Goal: Transaction & Acquisition: Purchase product/service

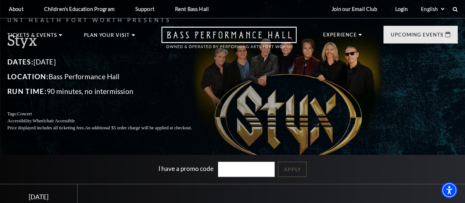
click at [19, 131] on p "Price displayed includes all ticketing fees. An additional $5 order charge will…" at bounding box center [108, 127] width 202 height 7
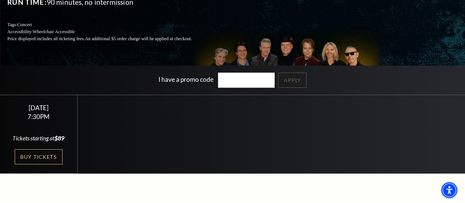
scroll to position [119, 0]
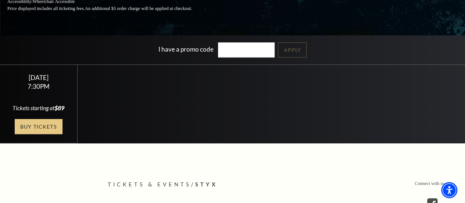
click at [43, 134] on link "Buy Tickets" at bounding box center [39, 126] width 48 height 15
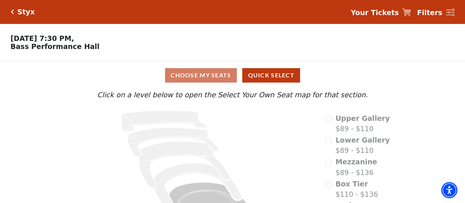
click at [88, 147] on icon at bounding box center [188, 173] width 251 height 132
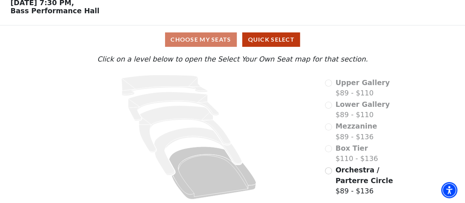
scroll to position [38, 0]
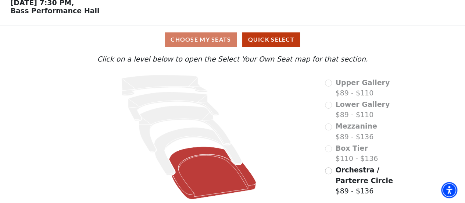
click at [216, 182] on icon "Orchestra / Parterre Circle - Seats Available: 349" at bounding box center [212, 172] width 87 height 53
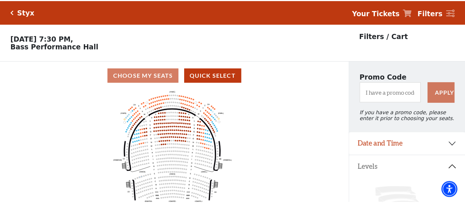
scroll to position [34, 0]
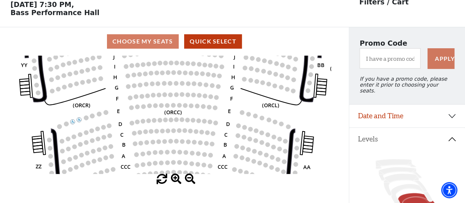
click at [179, 74] on circle at bounding box center [179, 72] width 4 height 4
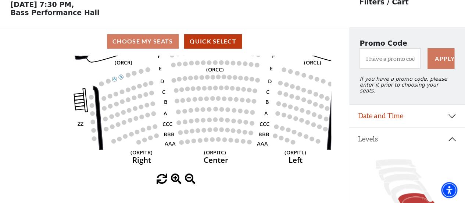
click at [210, 110] on circle at bounding box center [209, 109] width 4 height 4
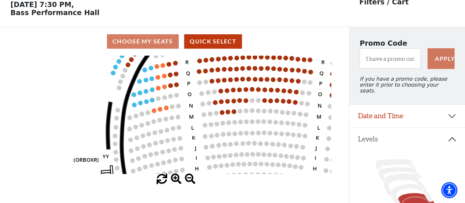
click at [191, 100] on icon "Left (ORPITL) Right (ORPITR) Center (ORPITC) ZZ AA YY BB ZA ZA (ORCL) (ORCR) (O…" at bounding box center [174, 115] width 314 height 118
click at [154, 113] on circle at bounding box center [154, 110] width 4 height 4
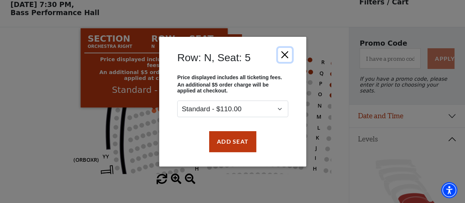
click at [281, 58] on button "Close" at bounding box center [285, 54] width 14 height 14
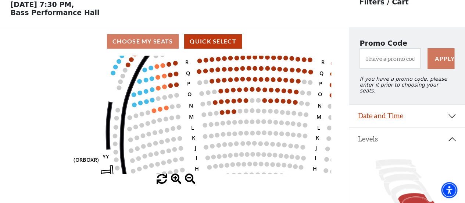
click at [167, 110] on circle at bounding box center [166, 107] width 4 height 4
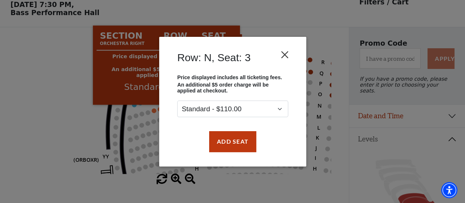
click at [285, 53] on button "Close" at bounding box center [285, 54] width 14 height 14
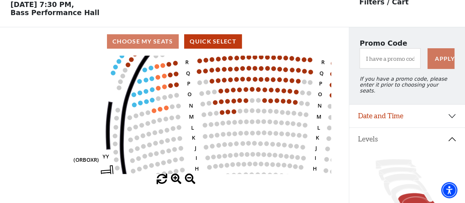
click at [130, 120] on circle at bounding box center [130, 117] width 4 height 4
click at [128, 119] on circle at bounding box center [130, 117] width 4 height 4
click at [129, 119] on circle at bounding box center [130, 117] width 4 height 4
click at [135, 117] on circle at bounding box center [136, 115] width 4 height 4
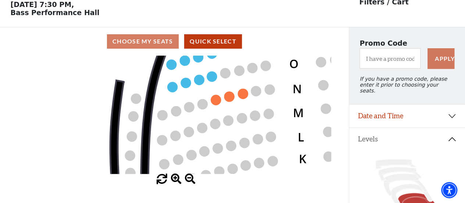
click at [234, 108] on icon "Left (ORPITL) Right (ORPITR) Center (ORPITC) ZZ AA YY BB ZA ZA (ORCL) (ORCR) (O…" at bounding box center [174, 115] width 314 height 118
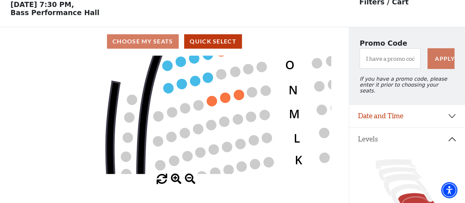
click at [208, 102] on circle at bounding box center [212, 101] width 10 height 10
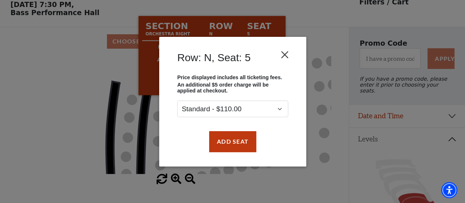
click at [286, 52] on button "Close" at bounding box center [285, 54] width 14 height 14
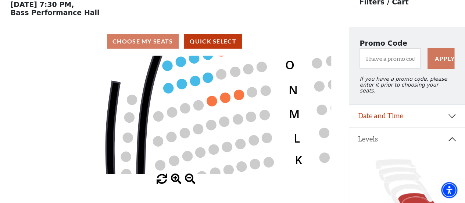
click at [157, 121] on circle at bounding box center [159, 116] width 10 height 10
click at [167, 92] on circle at bounding box center [169, 88] width 10 height 10
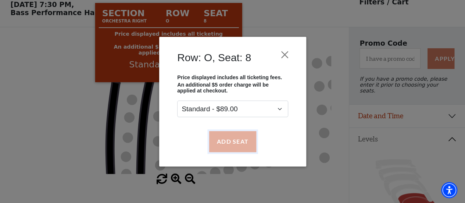
click at [235, 140] on button "Add Seat" at bounding box center [232, 141] width 47 height 21
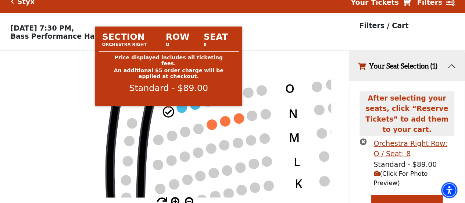
scroll to position [5, 0]
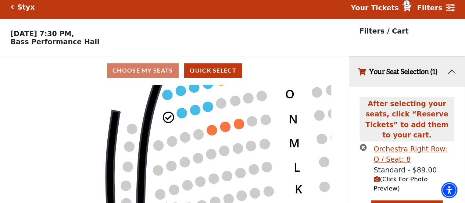
click at [413, 82] on button "Your Seat Selection (1)" at bounding box center [407, 72] width 116 height 30
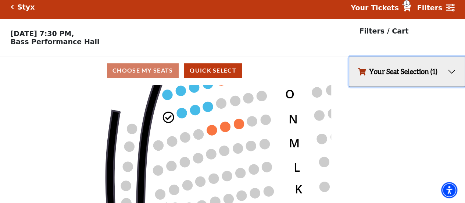
scroll to position [17, 0]
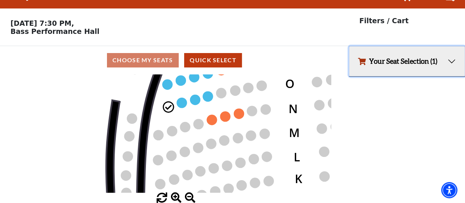
click at [448, 63] on button "Your Seat Selection (1)" at bounding box center [407, 61] width 116 height 30
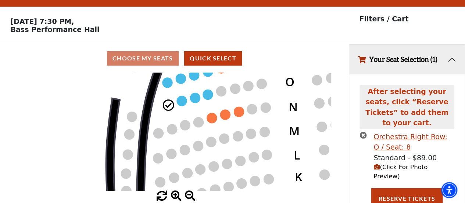
scroll to position [22, 0]
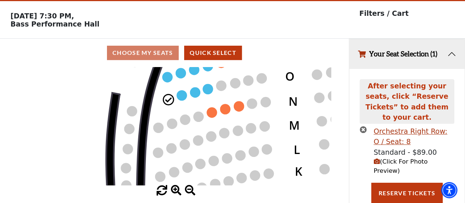
click at [428, 158] on span "(Click For Photo Preview)" at bounding box center [401, 166] width 54 height 16
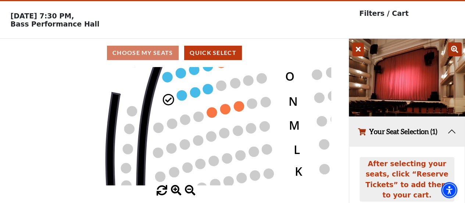
click at [429, 172] on div "After selecting your seats, click “Reserve Tickets” to add them to your cart." at bounding box center [407, 179] width 95 height 45
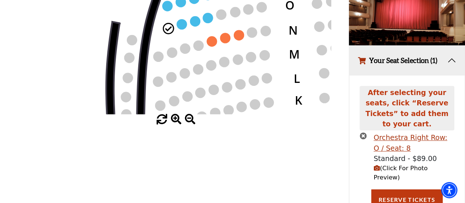
scroll to position [100, 0]
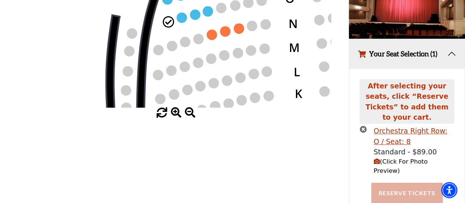
click at [412, 182] on button "Reserve Tickets" at bounding box center [407, 192] width 71 height 21
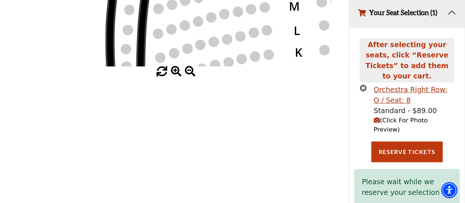
scroll to position [142, 0]
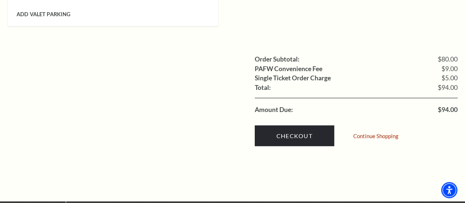
scroll to position [693, 0]
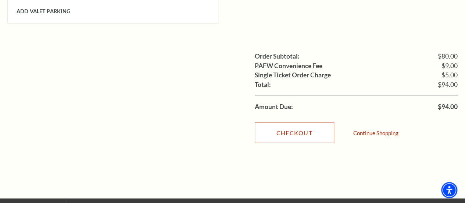
click at [301, 122] on link "Checkout" at bounding box center [294, 132] width 79 height 21
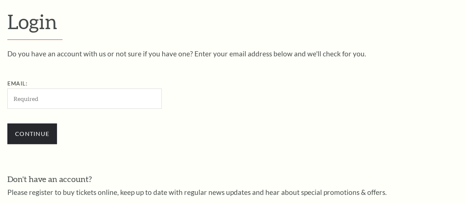
scroll to position [199, 0]
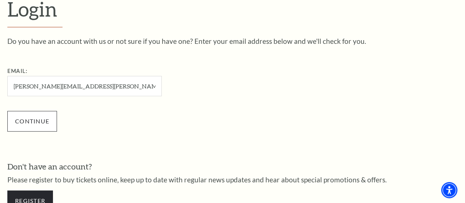
type input "monica.macchietto@gmail.com"
click at [38, 124] on input "Continue" at bounding box center [32, 121] width 50 height 21
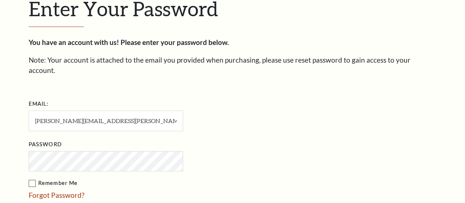
scroll to position [206, 0]
click at [276, 144] on form "Email: [PERSON_NAME][EMAIL_ADDRESS][PERSON_NAME][DOMAIN_NAME] Password Remember…" at bounding box center [233, 167] width 408 height 138
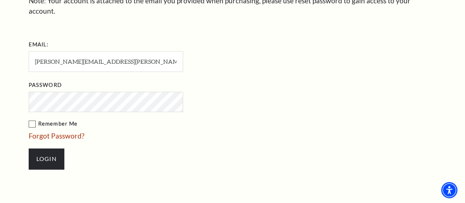
scroll to position [270, 0]
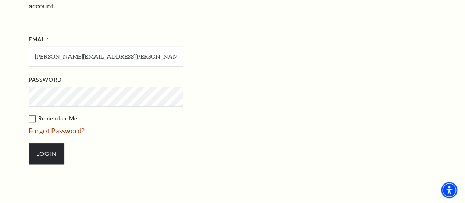
click at [30, 114] on label "Remember Me" at bounding box center [143, 118] width 228 height 9
click at [0, 0] on input "Remember Me" at bounding box center [0, 0] width 0 height 0
click at [53, 146] on input "Login" at bounding box center [47, 153] width 36 height 21
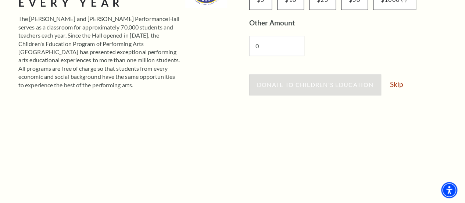
scroll to position [167, 0]
click at [398, 83] on link "Skip" at bounding box center [396, 83] width 13 height 7
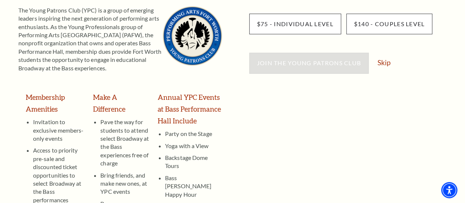
scroll to position [128, 0]
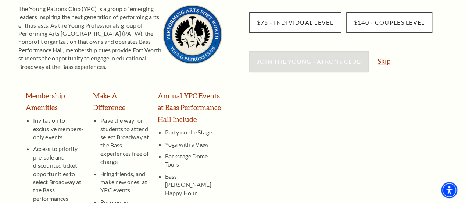
click at [386, 61] on link "Skip" at bounding box center [384, 60] width 13 height 7
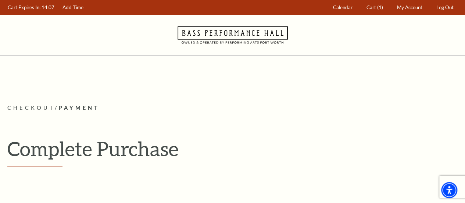
click at [393, 154] on h1 "Complete Purchase" at bounding box center [232, 148] width 451 height 24
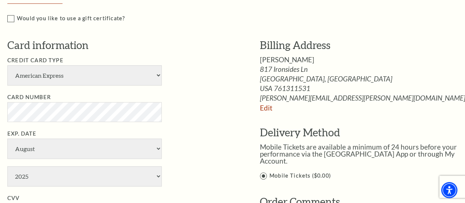
scroll to position [342, 0]
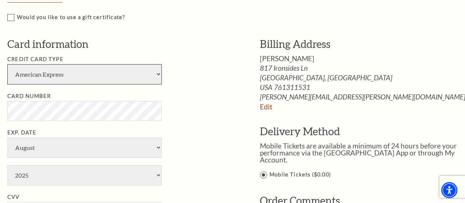
click at [157, 74] on select "American Express Visa Master Card Discover" at bounding box center [84, 74] width 154 height 20
select select "24"
click at [7, 64] on select "American Express Visa Master Card Discover" at bounding box center [84, 74] width 154 height 20
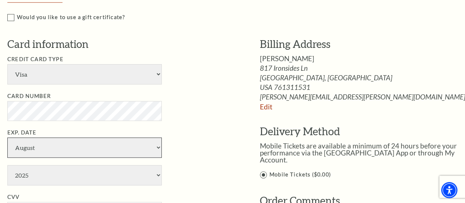
select select "5"
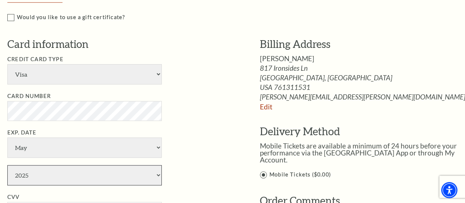
select select "2026"
type input "978"
type input "Monica E Macchietto"
click at [197, 133] on li "Exp. Date January February March April May June July August September October N…" at bounding box center [122, 156] width 231 height 57
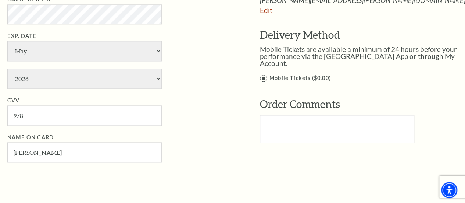
scroll to position [460, 0]
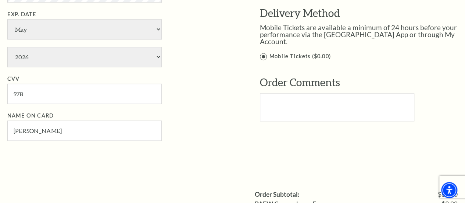
click at [233, 138] on li "Name on Card Monica E Macchietto" at bounding box center [122, 125] width 231 height 29
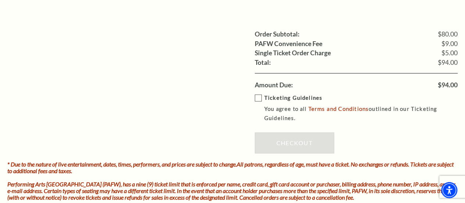
scroll to position [621, 0]
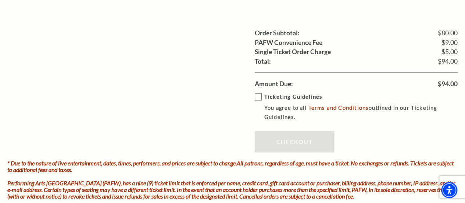
click at [260, 93] on label "Ticketing Guidelines You agree to all Terms and Conditions outlined in our Tick…" at bounding box center [362, 106] width 214 height 29
click at [0, 0] on input "Ticketing Guidelines You agree to all Terms and Conditions outlined in our Tick…" at bounding box center [0, 0] width 0 height 0
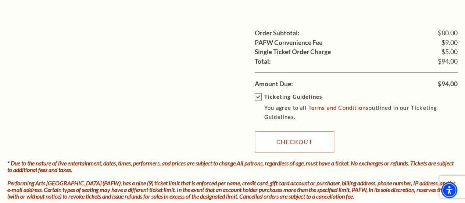
click at [299, 139] on link "Checkout" at bounding box center [294, 141] width 79 height 21
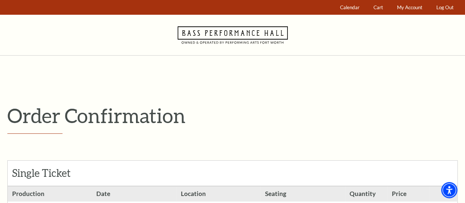
click at [343, 149] on div "Single Ticket Production Styx 1 $89.00" at bounding box center [232, 196] width 451 height 104
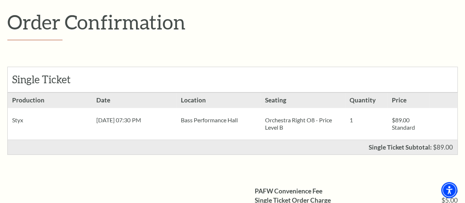
scroll to position [96, 0]
